Goal: Task Accomplishment & Management: Use online tool/utility

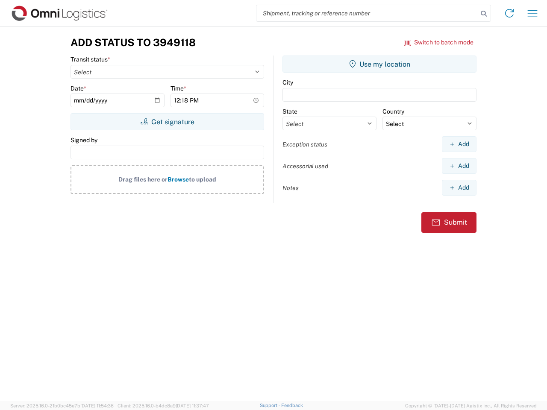
click at [367, 13] on input "search" at bounding box center [366, 13] width 221 height 16
click at [484, 14] on icon at bounding box center [484, 14] width 12 height 12
click at [509, 13] on icon at bounding box center [509, 13] width 14 height 14
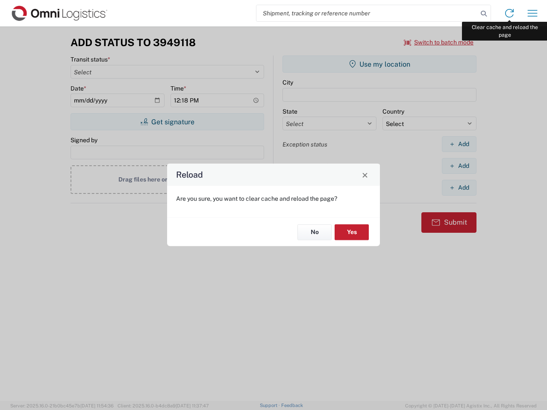
click at [532, 13] on div "Reload Are you sure, you want to clear cache and reload the page? No Yes" at bounding box center [273, 205] width 547 height 410
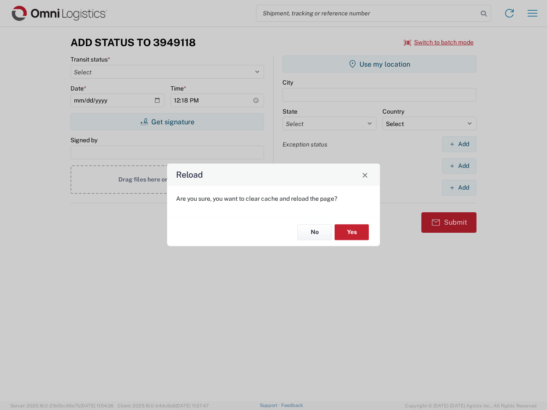
click at [439, 42] on div "Reload Are you sure, you want to clear cache and reload the page? No Yes" at bounding box center [273, 205] width 547 height 410
click at [167, 122] on div "Reload Are you sure, you want to clear cache and reload the page? No Yes" at bounding box center [273, 205] width 547 height 410
click at [379, 64] on div "Reload Are you sure, you want to clear cache and reload the page? No Yes" at bounding box center [273, 205] width 547 height 410
click at [459, 144] on div "Reload Are you sure, you want to clear cache and reload the page? No Yes" at bounding box center [273, 205] width 547 height 410
click at [459, 166] on div "Reload Are you sure, you want to clear cache and reload the page? No Yes" at bounding box center [273, 205] width 547 height 410
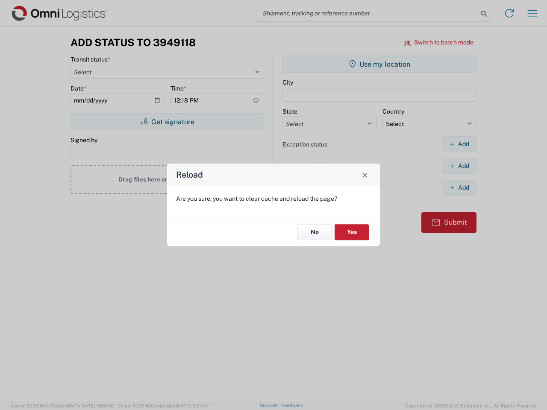
click at [459, 188] on div "Reload Are you sure, you want to clear cache and reload the page? No Yes" at bounding box center [273, 205] width 547 height 410
